Goal: Task Accomplishment & Management: Manage account settings

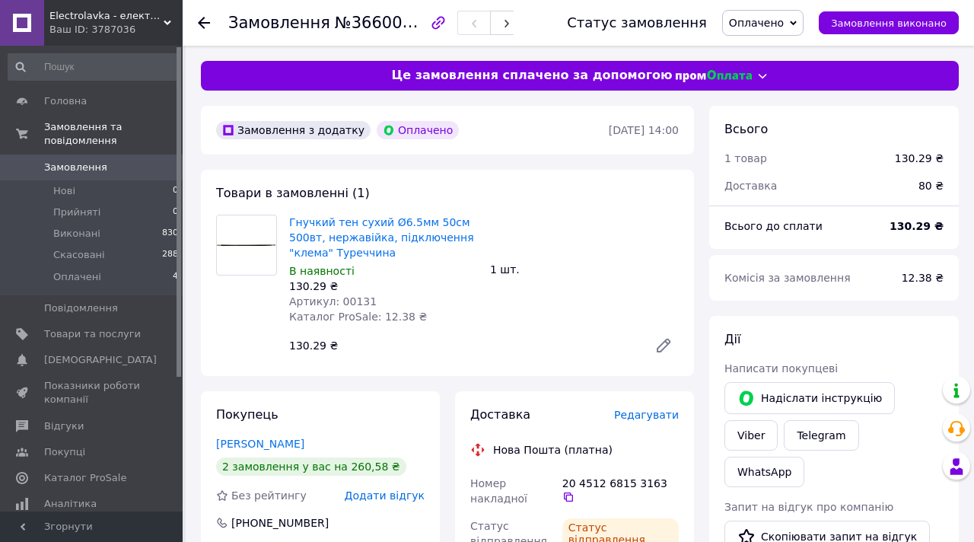
scroll to position [370, 0]
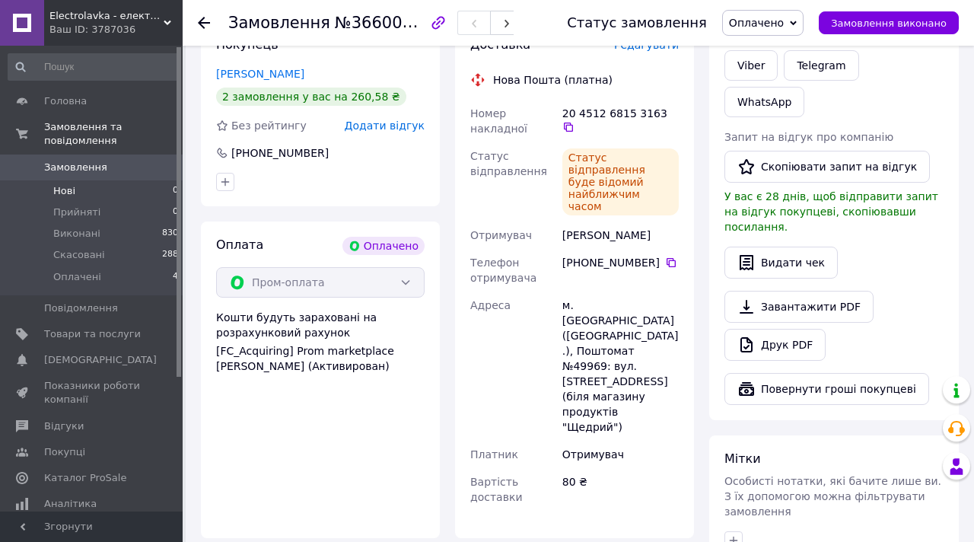
click at [60, 186] on span "Нові" at bounding box center [64, 191] width 22 height 14
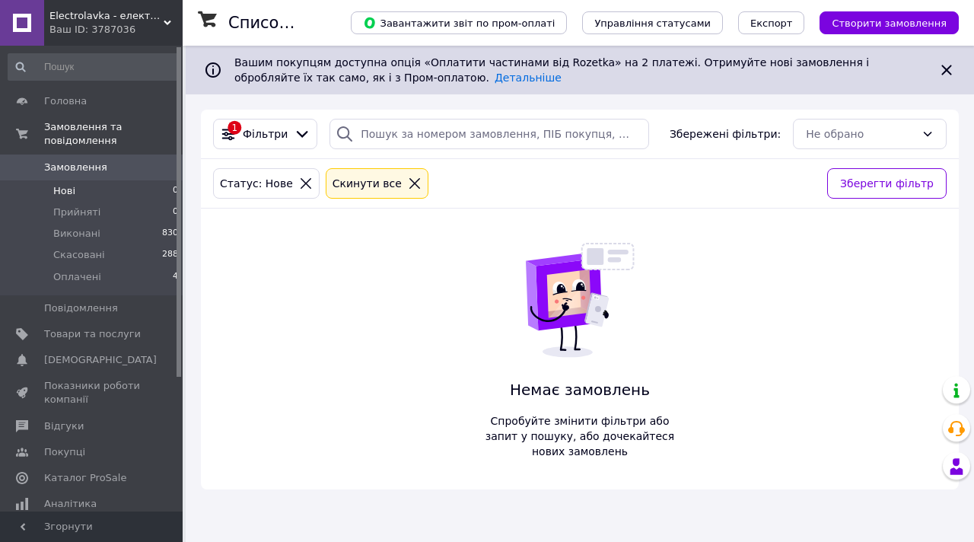
click at [408, 186] on icon at bounding box center [415, 184] width 14 height 14
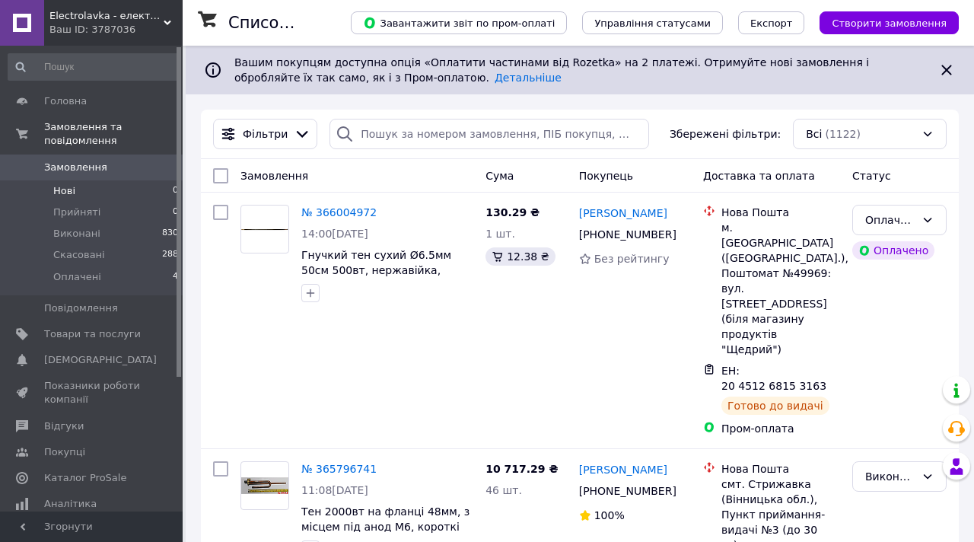
click at [72, 170] on span "Замовлення" at bounding box center [75, 168] width 63 height 14
click at [84, 164] on span "Замовлення" at bounding box center [75, 168] width 63 height 14
